Goal: Task Accomplishment & Management: Use online tool/utility

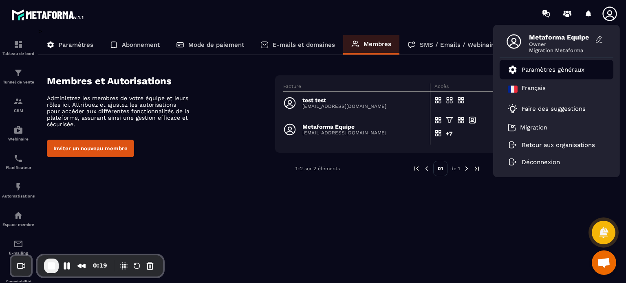
click at [544, 73] on link "Paramètres généraux" at bounding box center [546, 70] width 77 height 10
click at [87, 149] on button "Inviter un nouveau membre" at bounding box center [90, 149] width 87 height 18
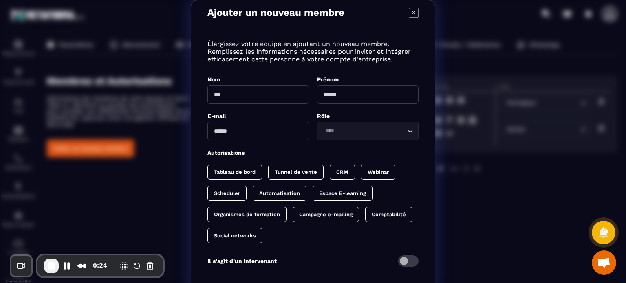
click at [243, 92] on input "Modal window" at bounding box center [257, 94] width 101 height 19
type input "******"
click at [328, 92] on input "Modal window" at bounding box center [367, 94] width 101 height 19
type input "*********"
click at [265, 127] on input "Modal window" at bounding box center [257, 131] width 101 height 19
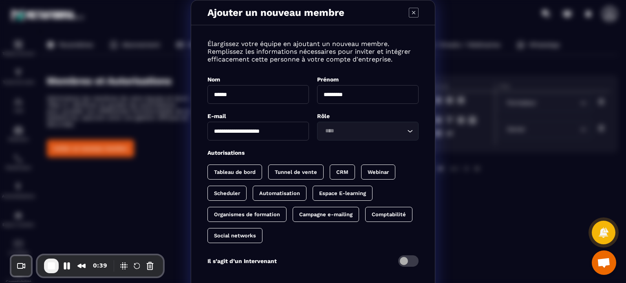
type input "**********"
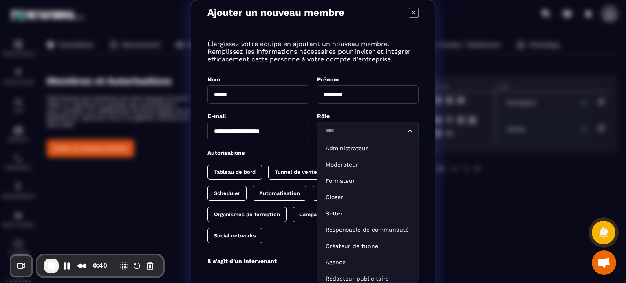
click at [351, 132] on input "Search for option" at bounding box center [363, 131] width 83 height 9
click at [347, 148] on p "Administrateur" at bounding box center [368, 148] width 84 height 8
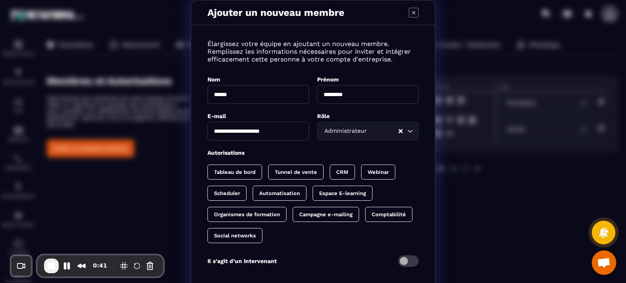
click at [310, 152] on div "Autorisations" at bounding box center [312, 153] width 211 height 8
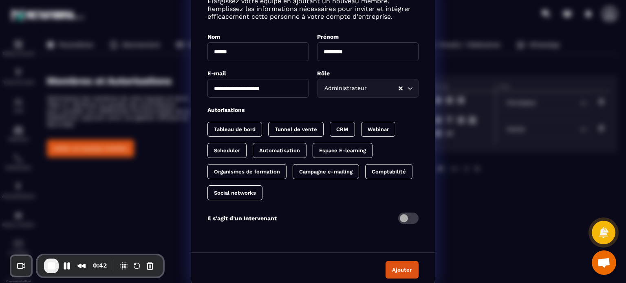
scroll to position [46, 0]
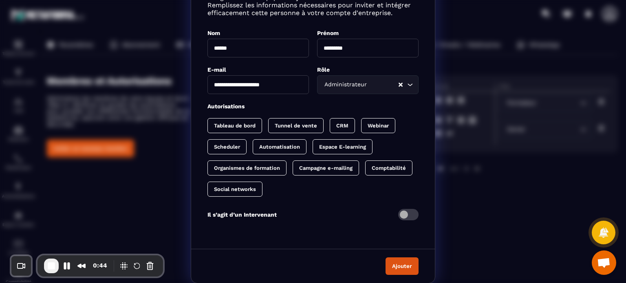
click at [231, 123] on p "Tableau de bord" at bounding box center [235, 126] width 42 height 6
click at [282, 144] on p "Automatisation" at bounding box center [279, 147] width 41 height 6
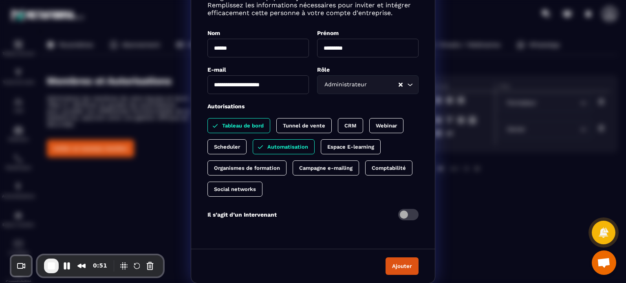
click at [289, 123] on p "Tunnel de vente" at bounding box center [304, 126] width 42 height 6
click at [253, 142] on div "Scheduler" at bounding box center [284, 146] width 62 height 15
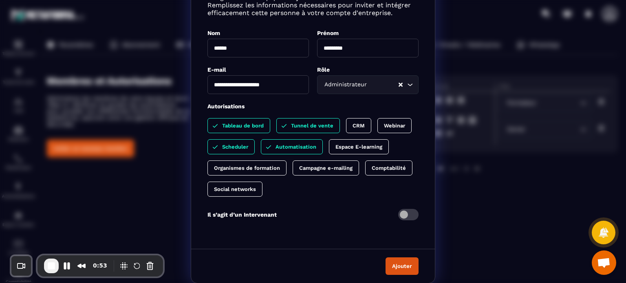
click at [354, 125] on p "CRM" at bounding box center [358, 126] width 12 height 6
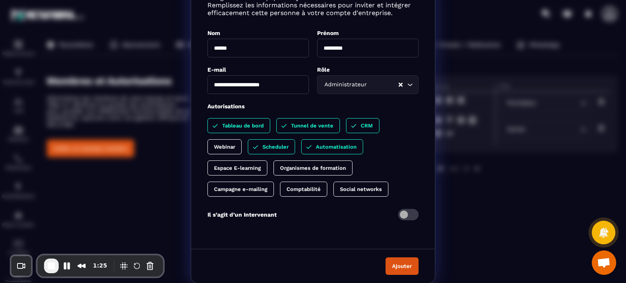
click at [61, 103] on div "**********" at bounding box center [313, 119] width 626 height 330
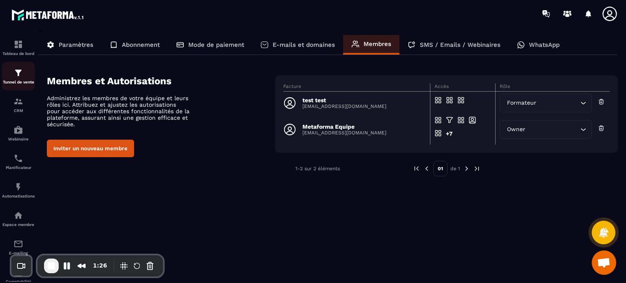
click at [15, 73] on img at bounding box center [18, 73] width 10 height 10
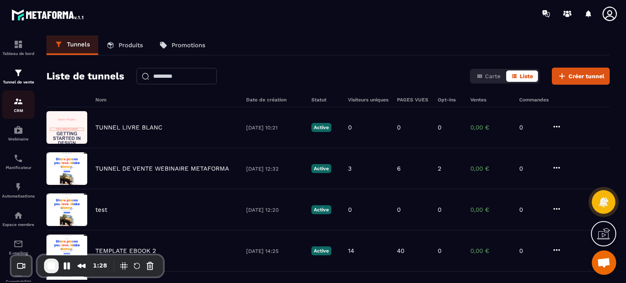
click at [18, 108] on div "CRM" at bounding box center [18, 105] width 33 height 16
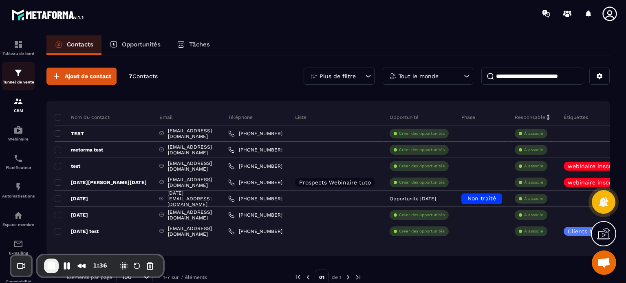
click at [17, 84] on p "Tunnel de vente" at bounding box center [18, 82] width 33 height 4
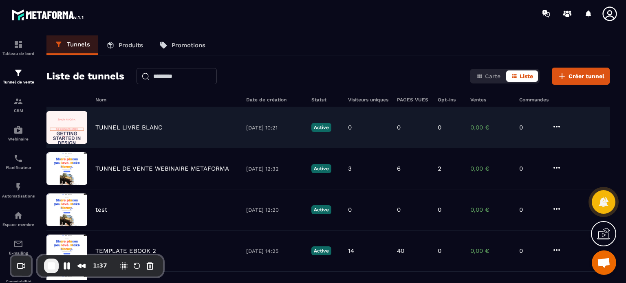
click at [106, 125] on p "TUNNEL LIVRE BLANC" at bounding box center [128, 127] width 67 height 7
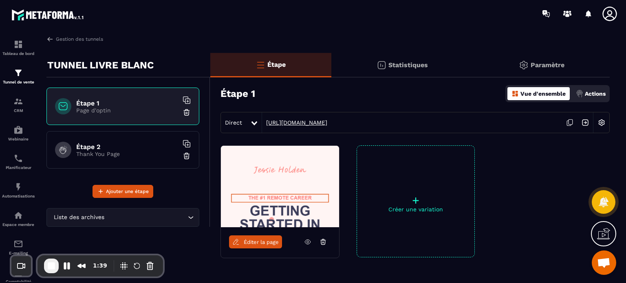
click at [293, 122] on link "[URL][DOMAIN_NAME]" at bounding box center [294, 122] width 65 height 7
click at [595, 92] on p "Actions" at bounding box center [595, 93] width 21 height 7
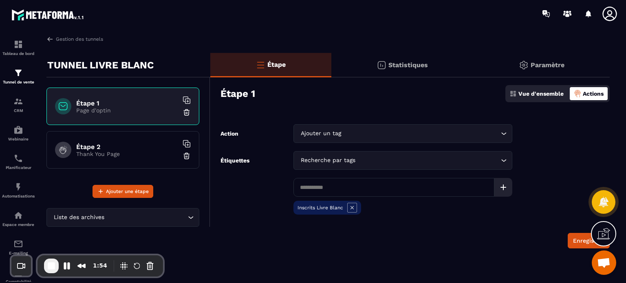
click at [94, 148] on h6 "Étape 2" at bounding box center [127, 147] width 102 height 8
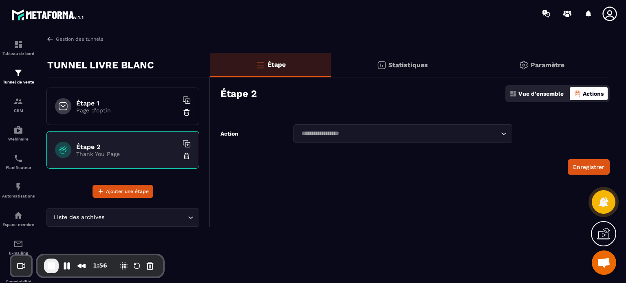
click at [535, 97] on p "Vue d'ensemble" at bounding box center [540, 93] width 45 height 7
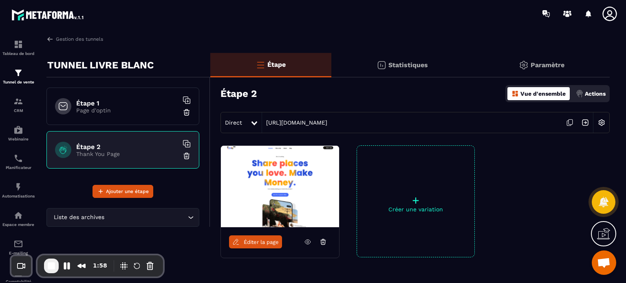
click at [164, 108] on p "Page d'optin" at bounding box center [127, 110] width 102 height 7
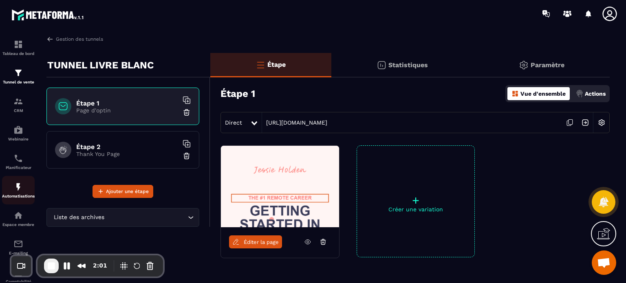
click at [15, 192] on img at bounding box center [18, 187] width 10 height 10
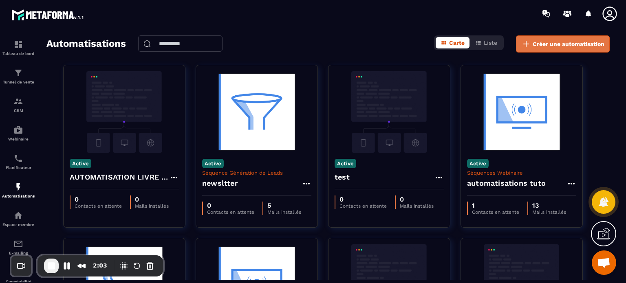
click at [526, 43] on icon at bounding box center [526, 44] width 6 height 6
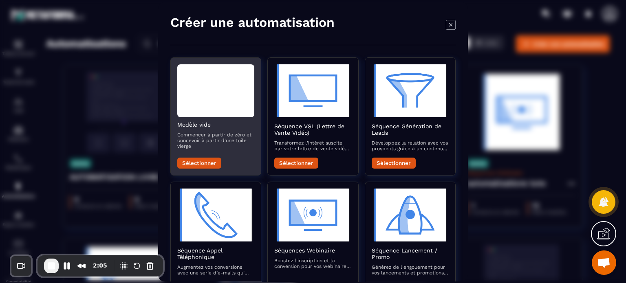
click at [207, 165] on button "Sélectionner" at bounding box center [199, 163] width 44 height 11
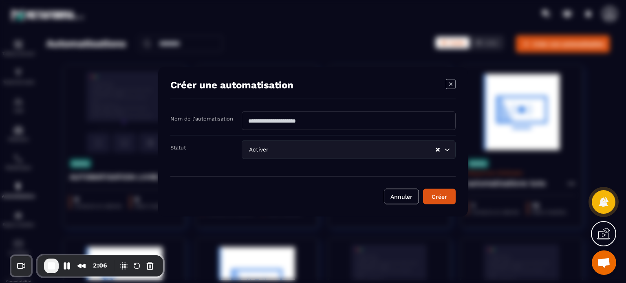
click at [271, 125] on input "Modal window" at bounding box center [349, 120] width 214 height 19
type input "****"
click at [442, 192] on button "Créer" at bounding box center [439, 196] width 33 height 15
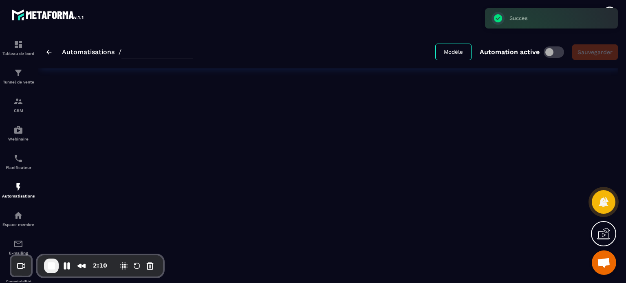
type input "****"
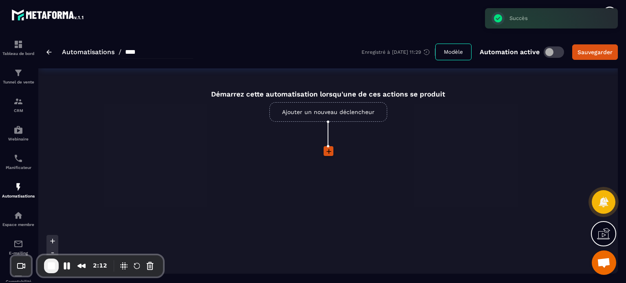
click at [305, 111] on link "Ajouter un nouveau déclencheur" at bounding box center [328, 112] width 118 height 20
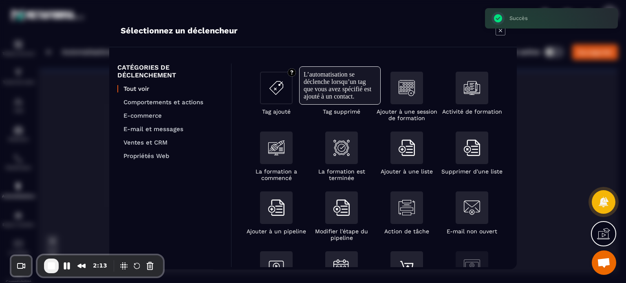
click at [283, 92] on img "Modal window" at bounding box center [276, 88] width 16 height 16
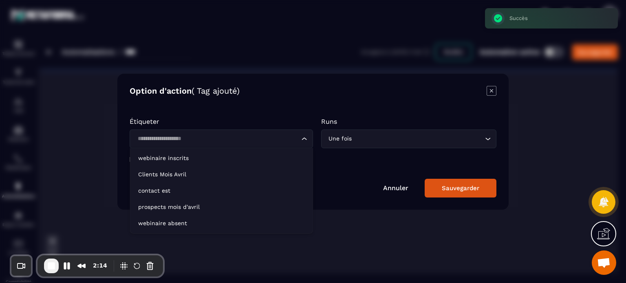
click at [282, 138] on input "Search for option" at bounding box center [217, 138] width 165 height 9
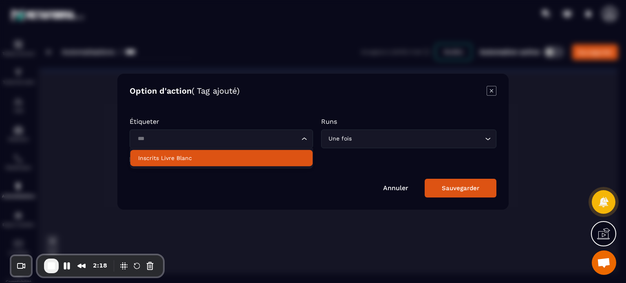
click at [236, 153] on li "Inscrits Livre Blanc" at bounding box center [221, 158] width 183 height 16
type input "***"
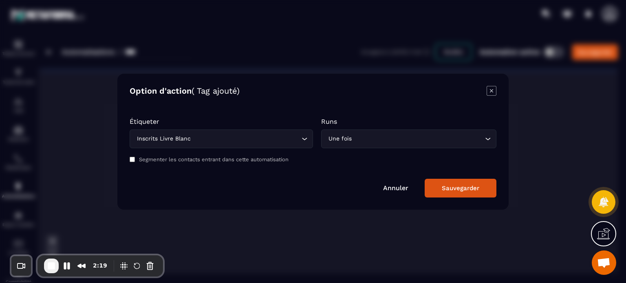
click at [443, 190] on div "Sauvegarder" at bounding box center [460, 188] width 37 height 7
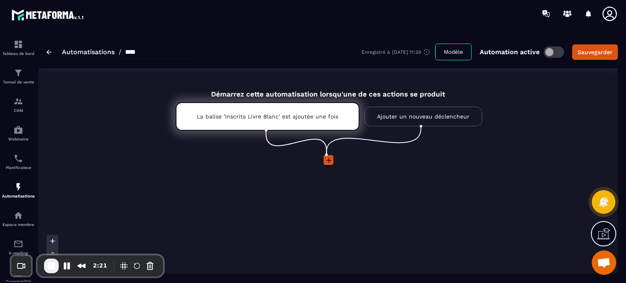
click at [329, 160] on icon at bounding box center [328, 160] width 5 height 5
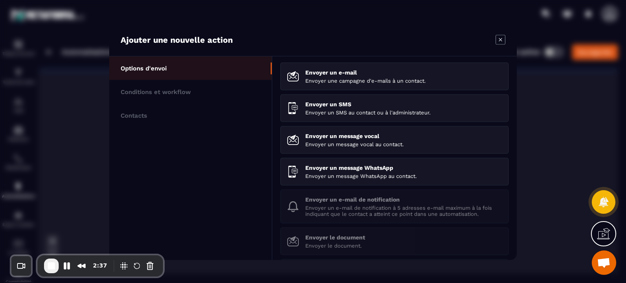
click at [161, 201] on ul "Options d'envoi Conditions et workflow Contacts" at bounding box center [190, 158] width 163 height 204
click at [47, 266] on span "End Recording" at bounding box center [51, 266] width 10 height 10
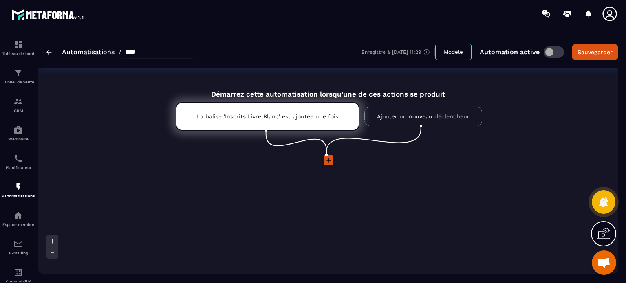
click at [608, 13] on icon at bounding box center [609, 14] width 14 height 14
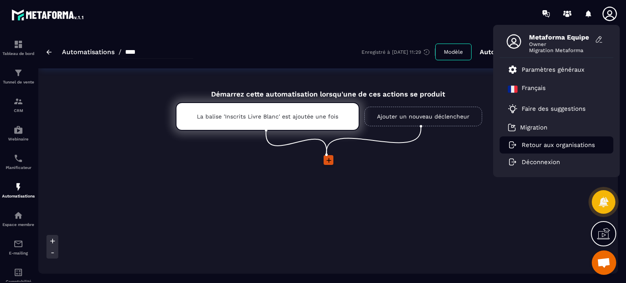
click at [544, 145] on p "Retour aux organisations" at bounding box center [558, 144] width 73 height 7
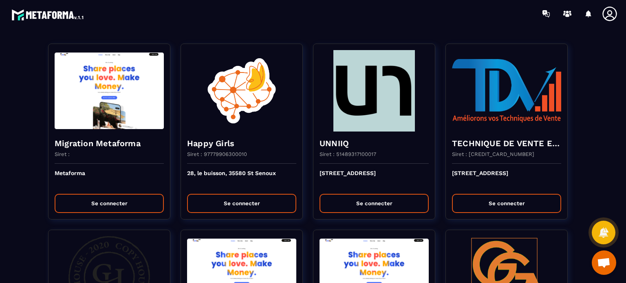
click at [287, 29] on section "Migration Metaforma Siret : Metaforma Se connecter Happy Girls Siret : 97779906…" at bounding box center [313, 155] width 626 height 256
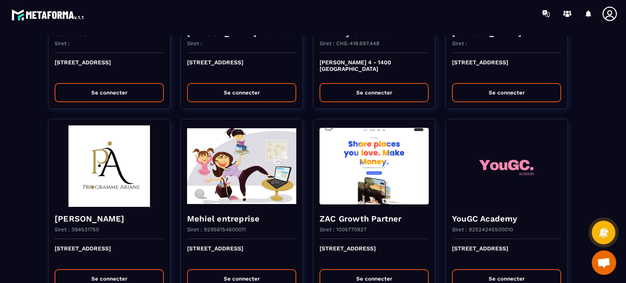
scroll to position [896, 0]
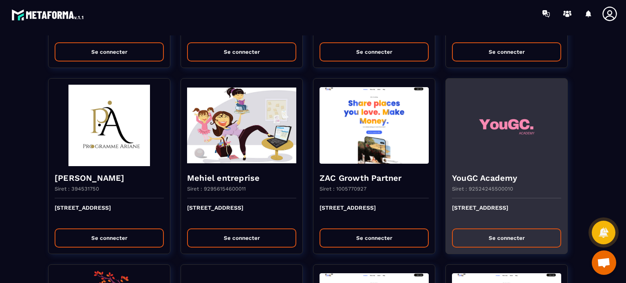
click at [549, 163] on img at bounding box center [506, 125] width 109 height 81
